Goal: Navigation & Orientation: Understand site structure

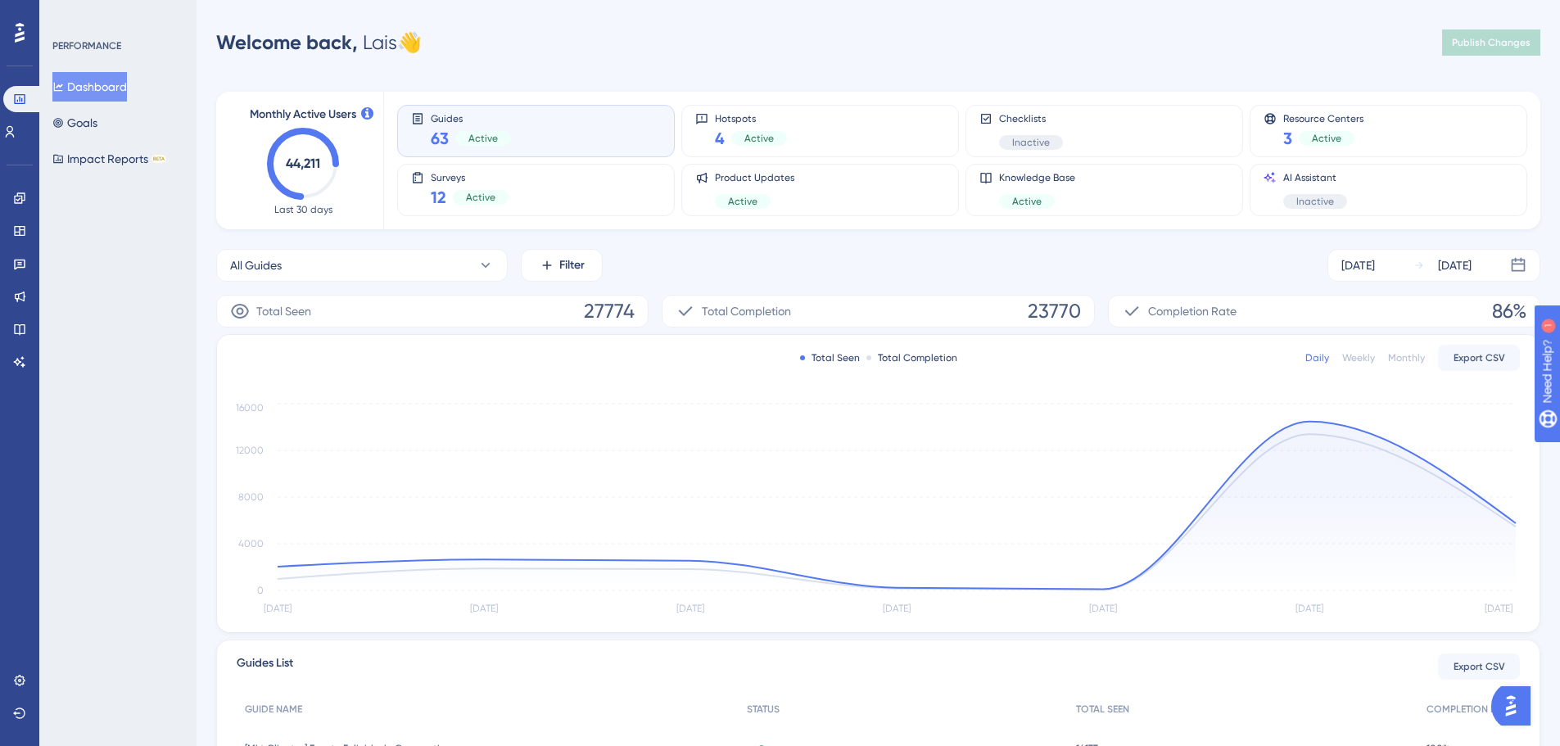
click at [295, 163] on text "44,211" at bounding box center [303, 164] width 34 height 16
click at [301, 192] on icon "44,211" at bounding box center [303, 164] width 72 height 72
click at [304, 156] on text "44,211" at bounding box center [303, 164] width 34 height 16
click at [16, 138] on link at bounding box center [9, 132] width 13 height 26
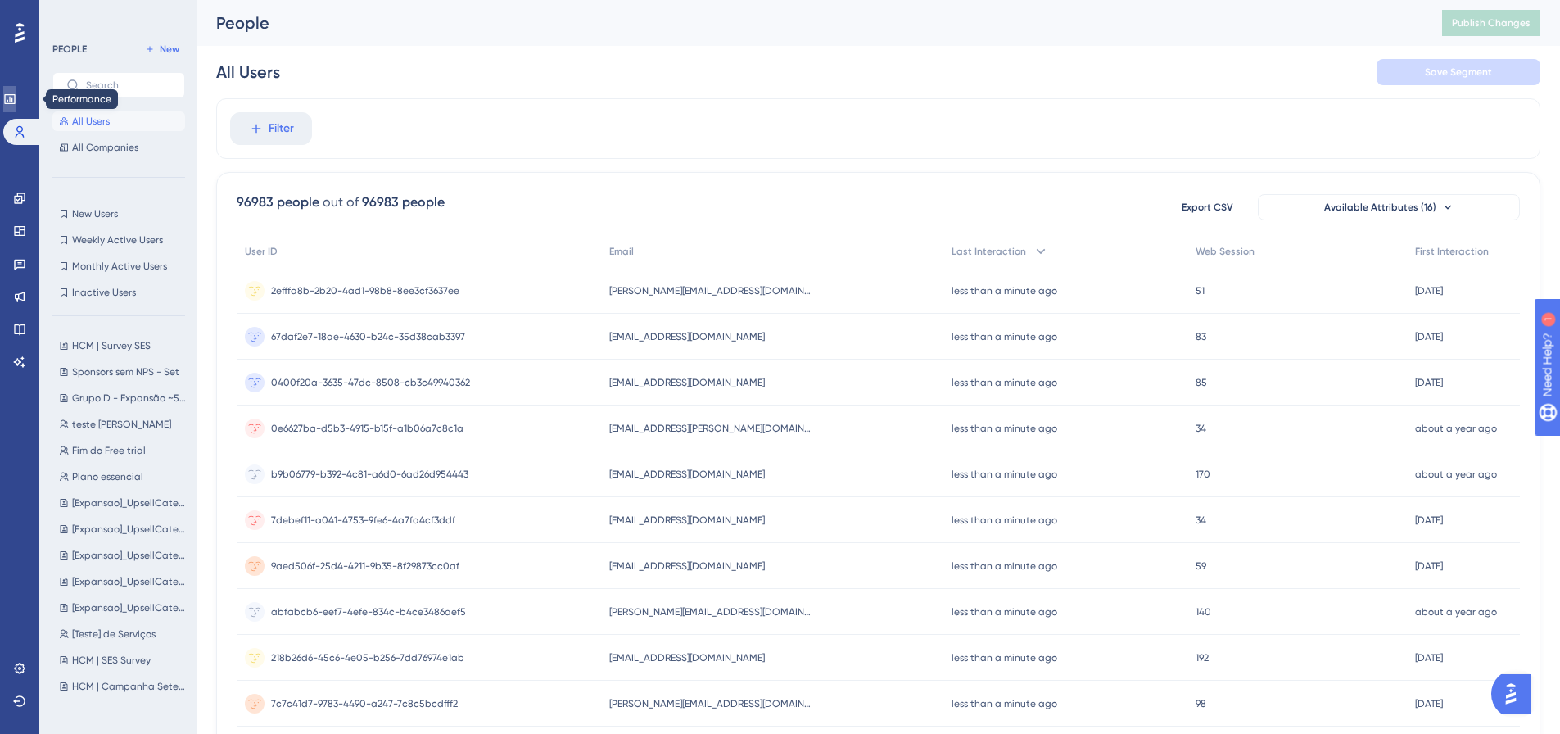
click at [16, 93] on icon at bounding box center [9, 99] width 13 height 13
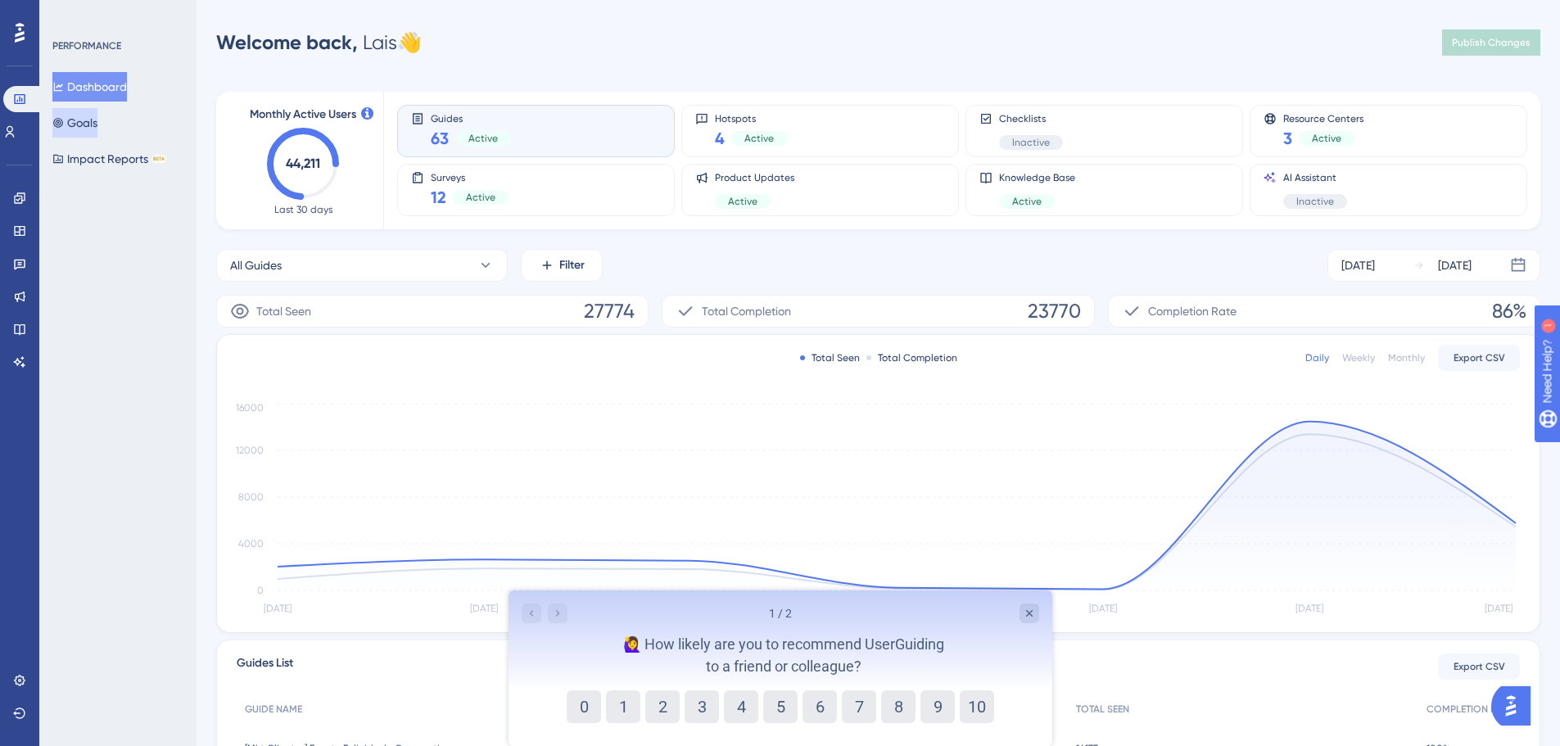
click at [97, 124] on button "Goals" at bounding box center [74, 122] width 45 height 29
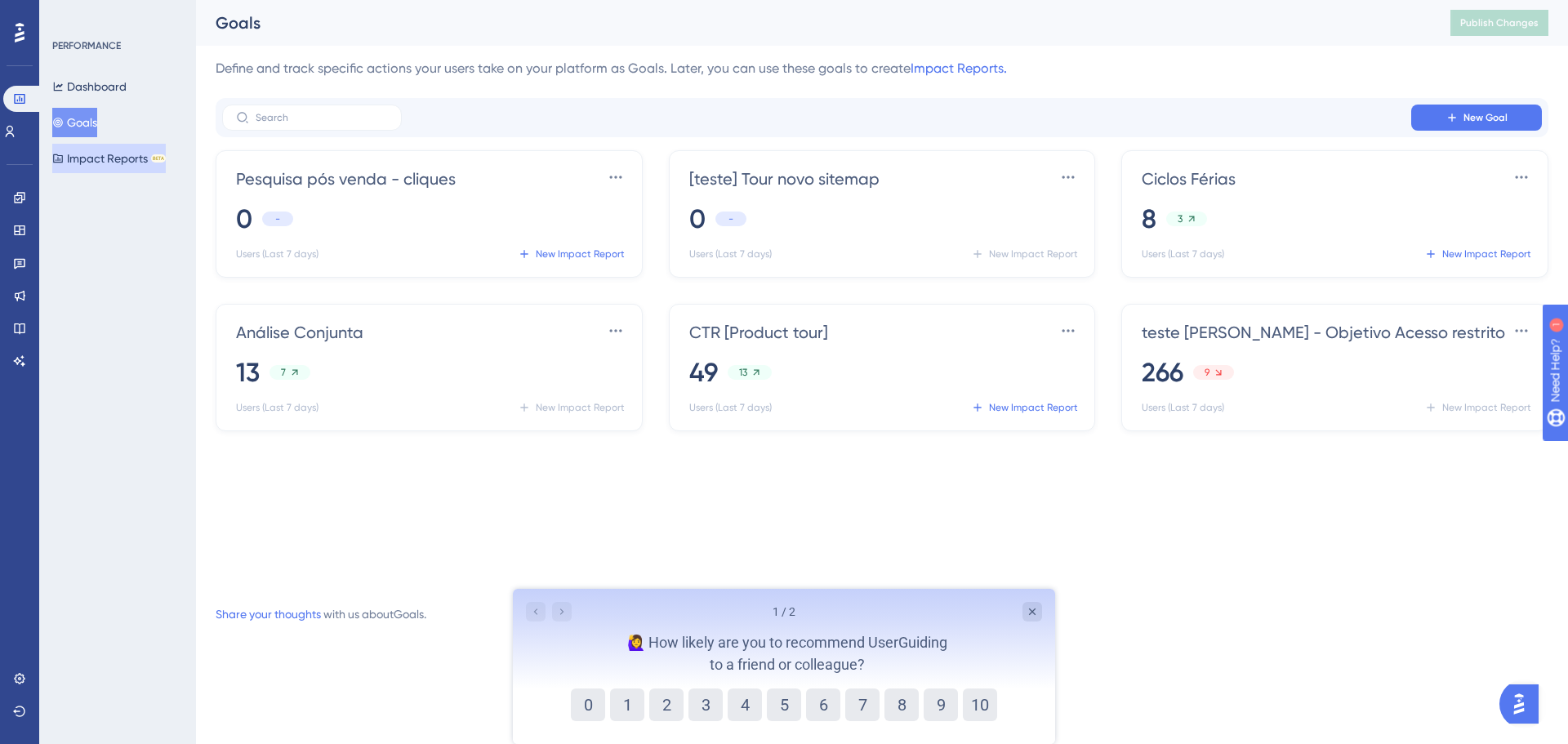
click at [120, 144] on button "Impact Reports BETA" at bounding box center [109, 158] width 114 height 29
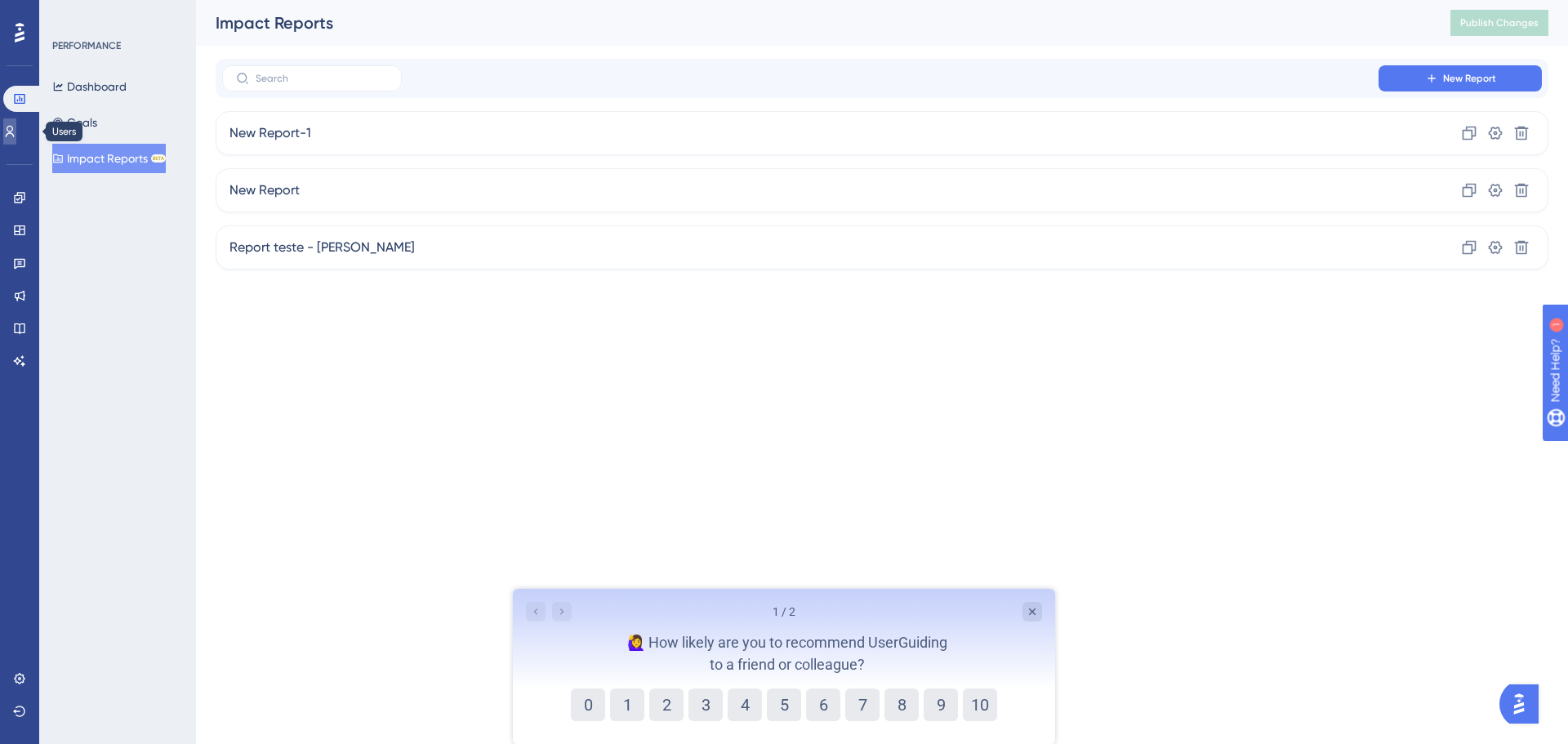
click at [16, 125] on icon at bounding box center [9, 131] width 13 height 13
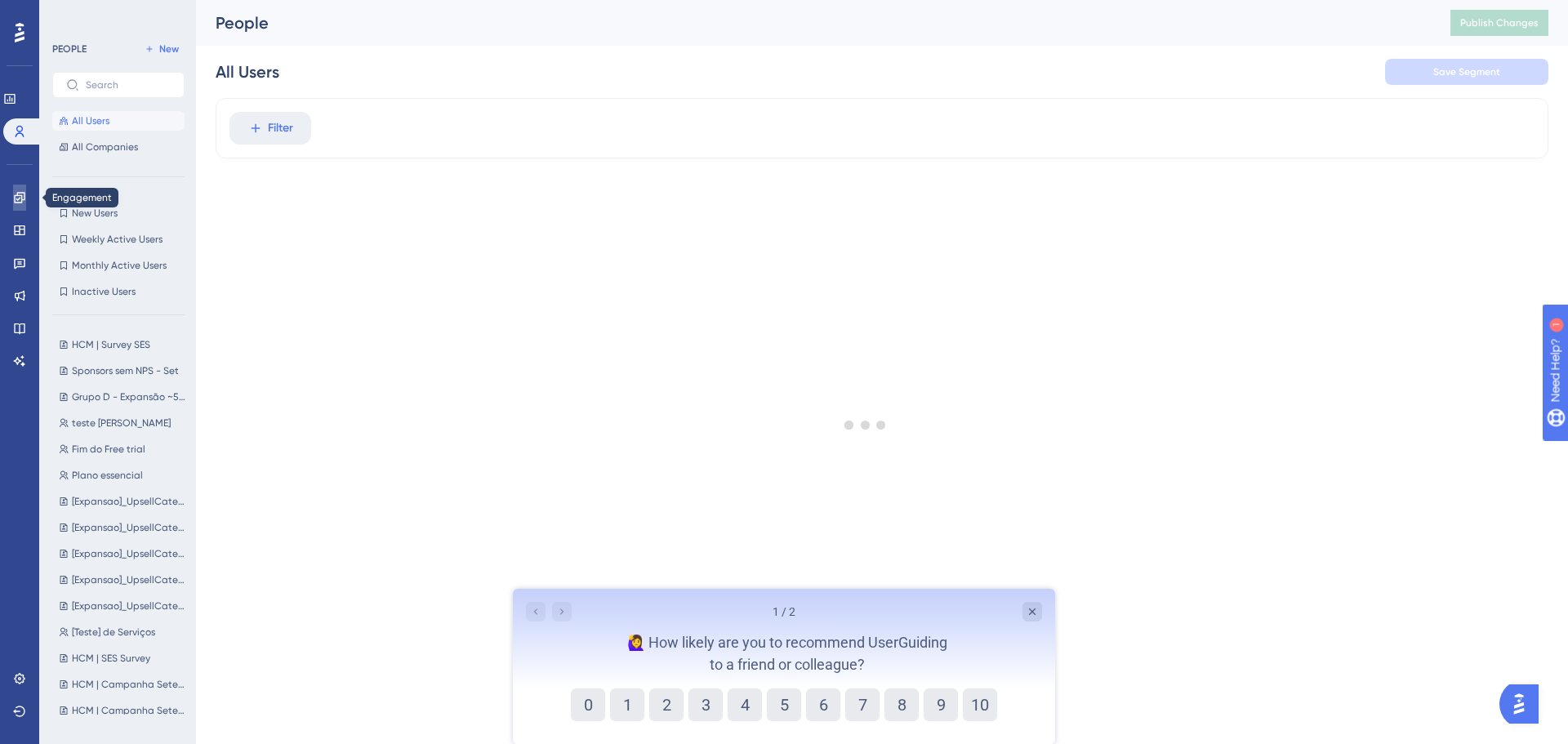
click at [23, 205] on link at bounding box center [19, 197] width 13 height 26
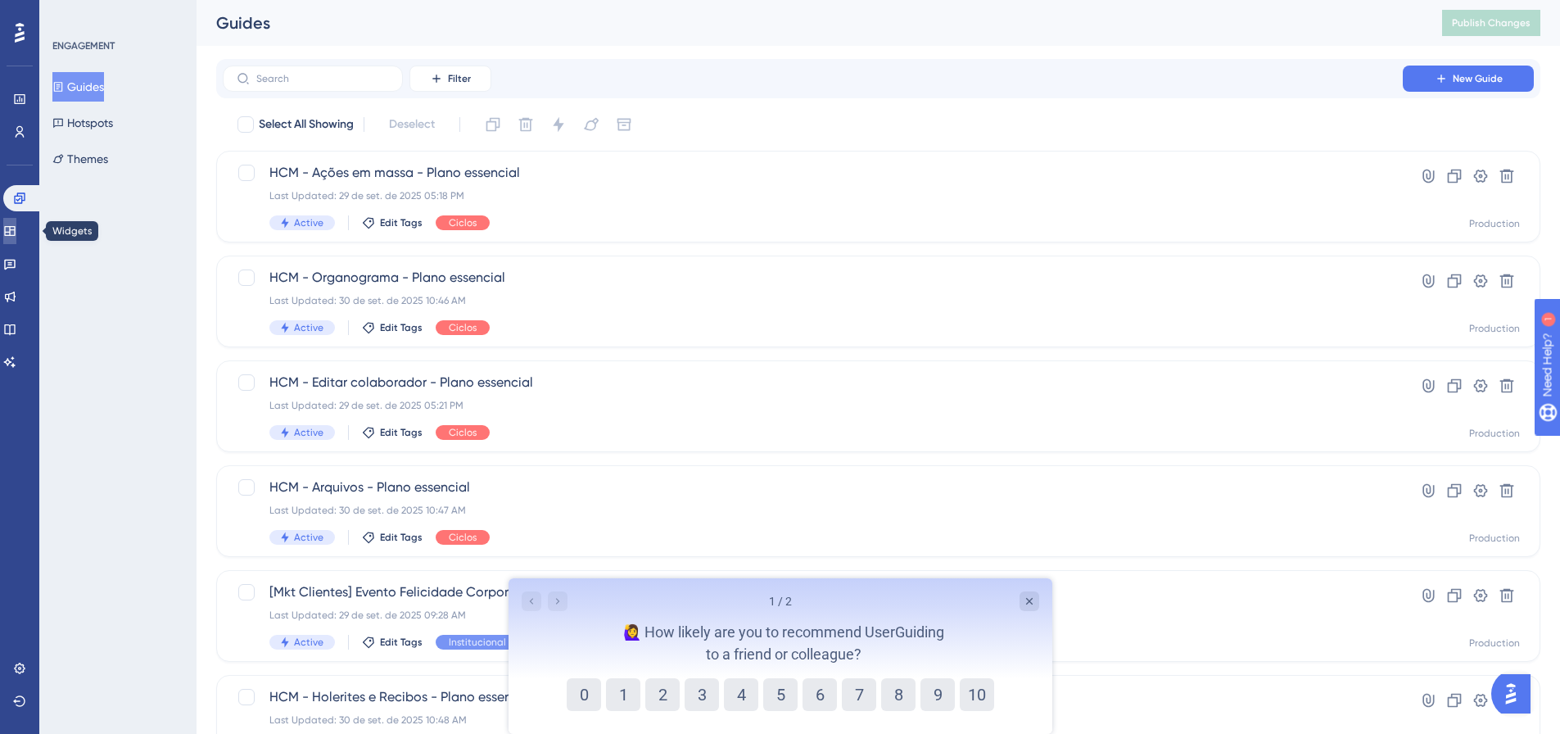
click at [16, 233] on icon at bounding box center [9, 230] width 13 height 13
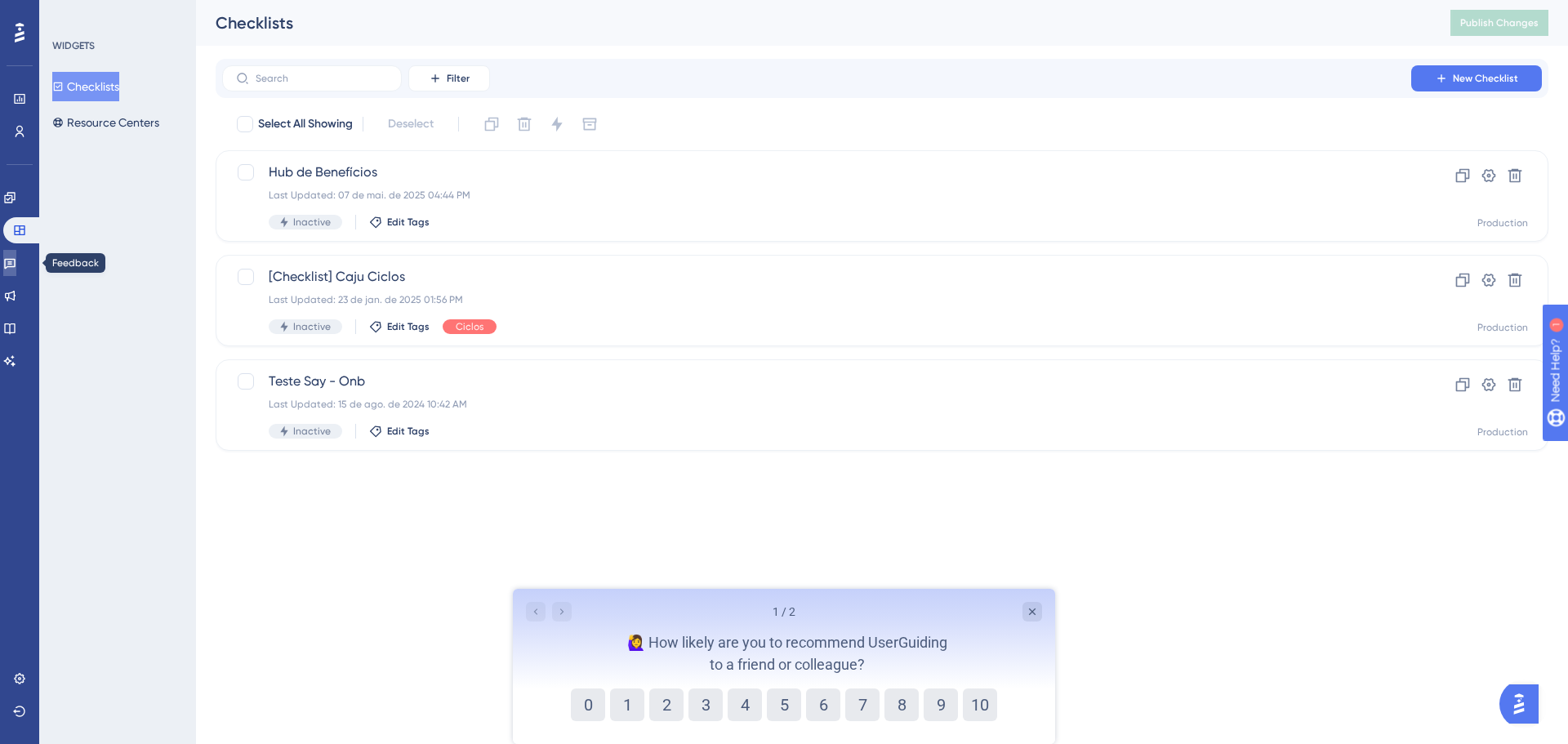
click at [16, 263] on icon at bounding box center [9, 262] width 13 height 13
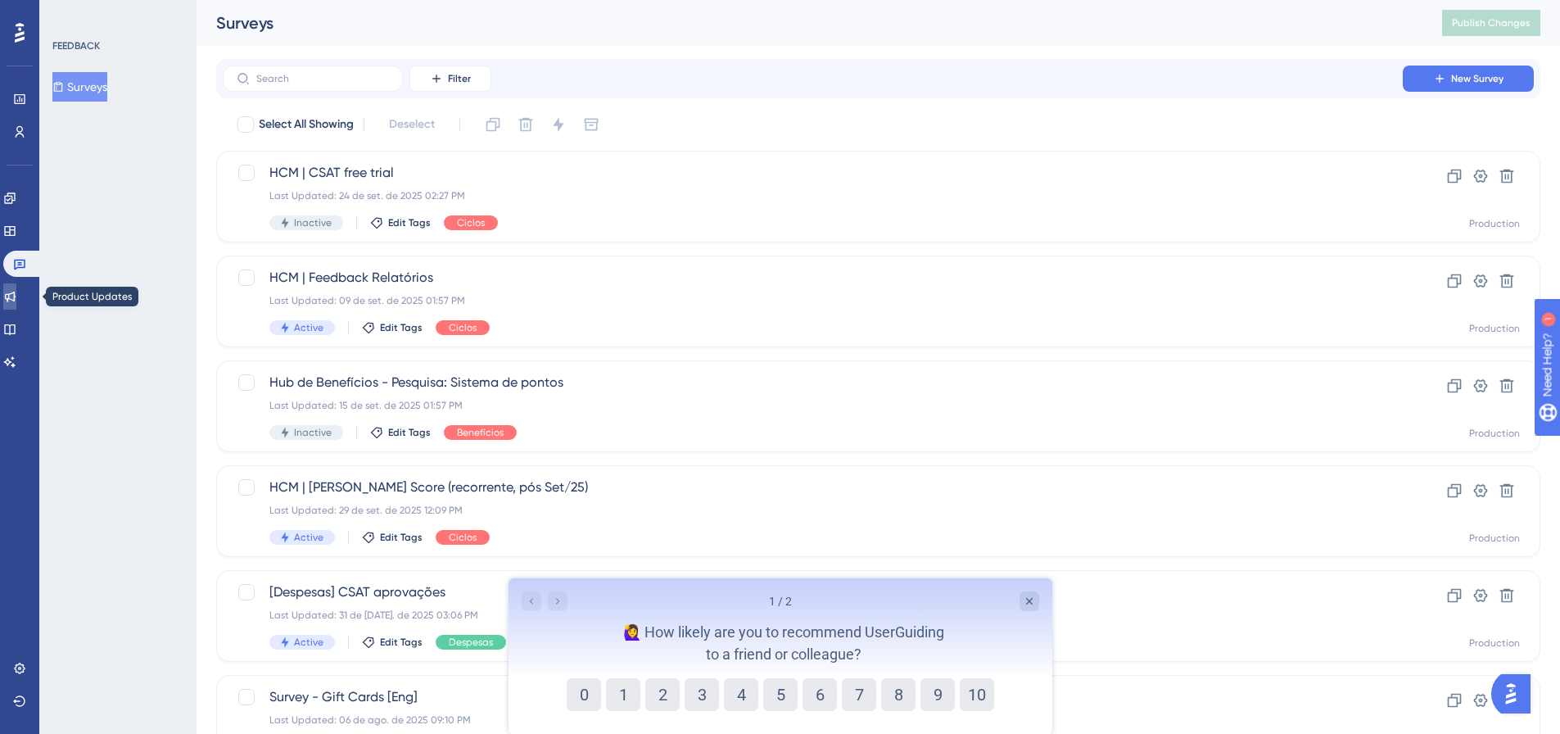
click at [16, 297] on icon at bounding box center [10, 297] width 11 height 11
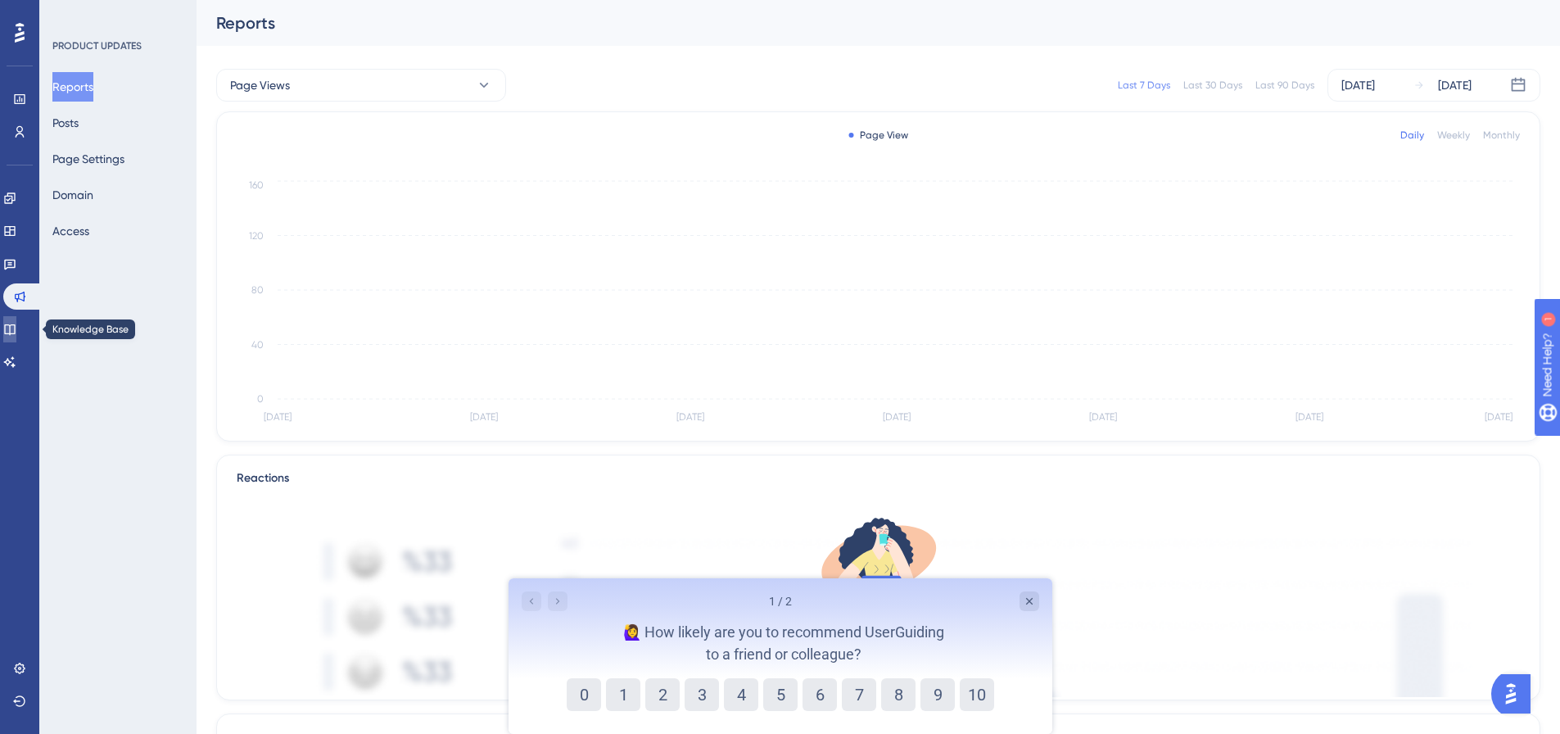
click at [16, 319] on link at bounding box center [9, 329] width 13 height 26
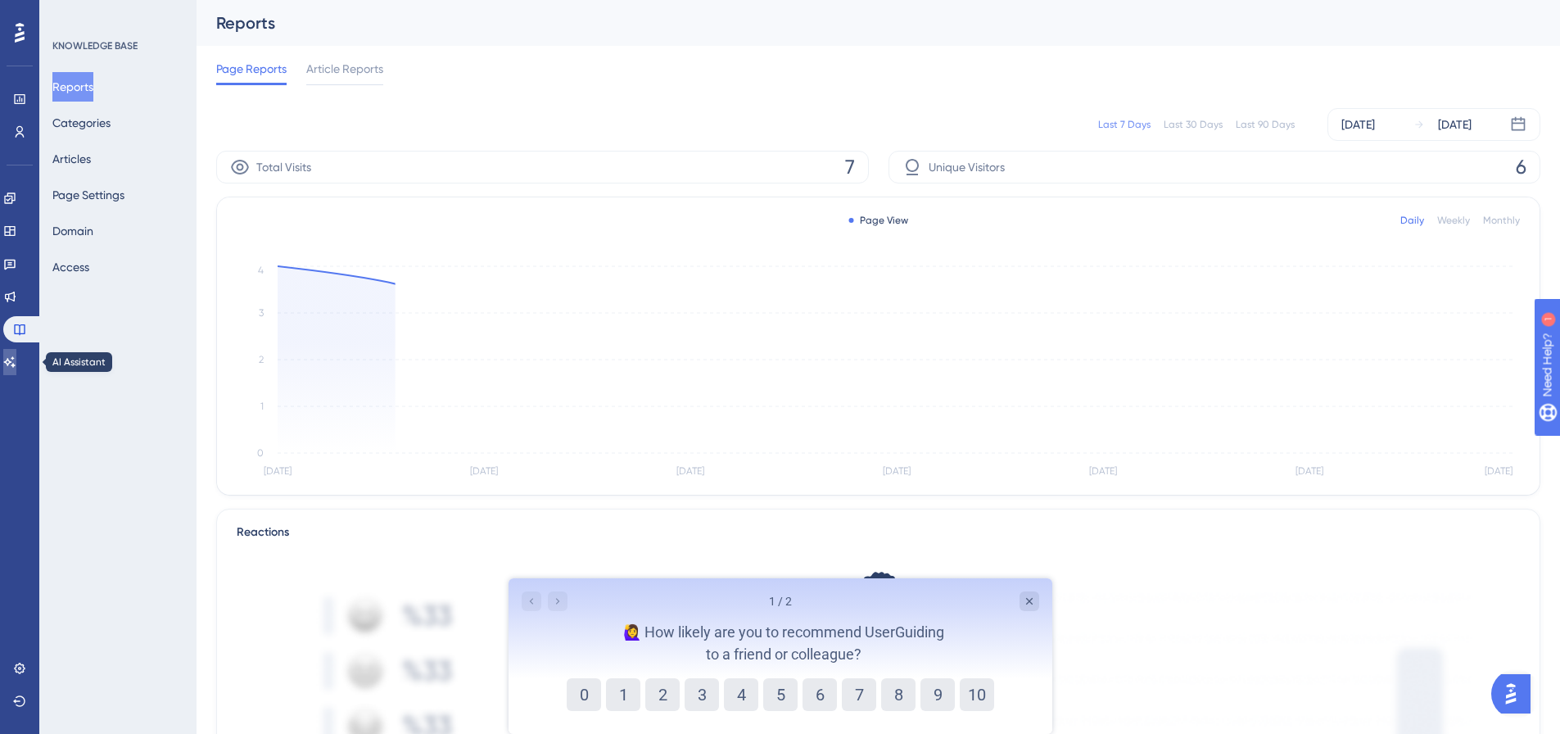
click at [16, 361] on icon at bounding box center [9, 361] width 13 height 13
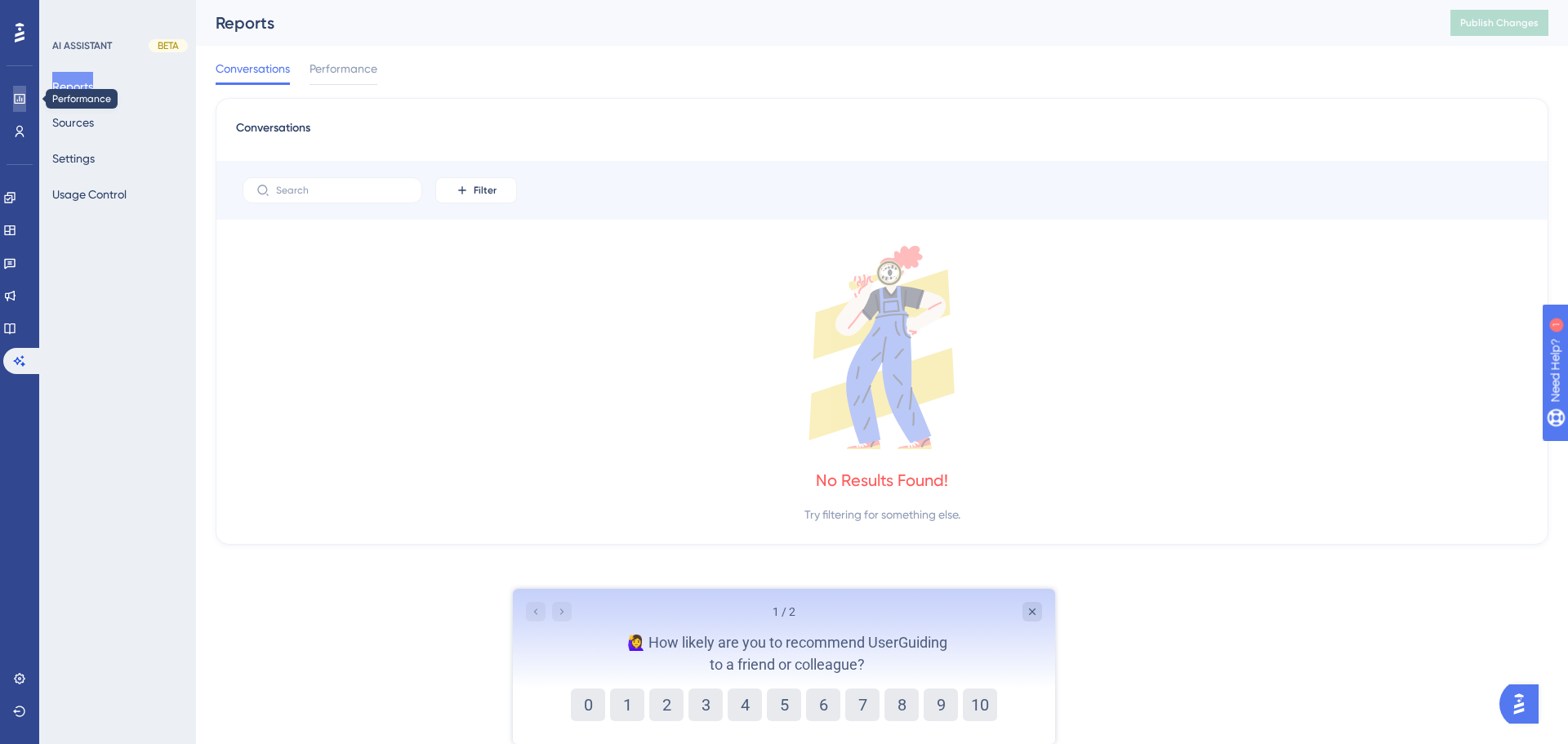
click at [17, 97] on icon at bounding box center [19, 99] width 13 height 13
